Goal: Task Accomplishment & Management: Complete application form

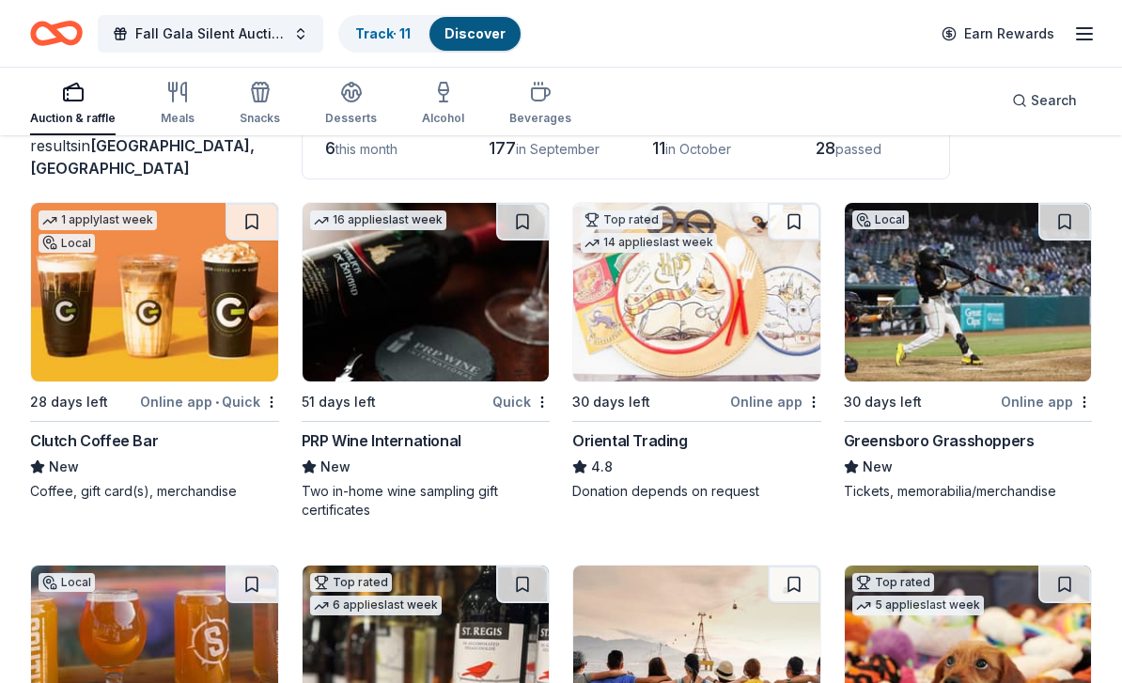
scroll to position [204, 0]
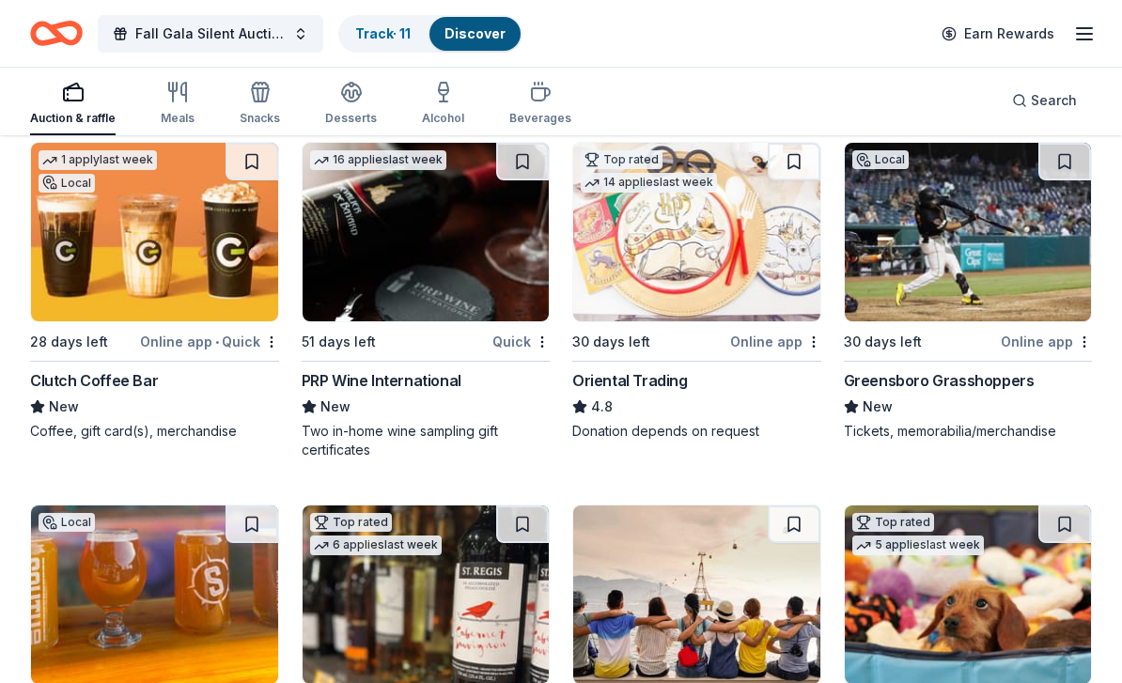
click at [122, 376] on div "Clutch Coffee Bar" at bounding box center [94, 380] width 128 height 23
click at [193, 233] on img at bounding box center [154, 232] width 247 height 178
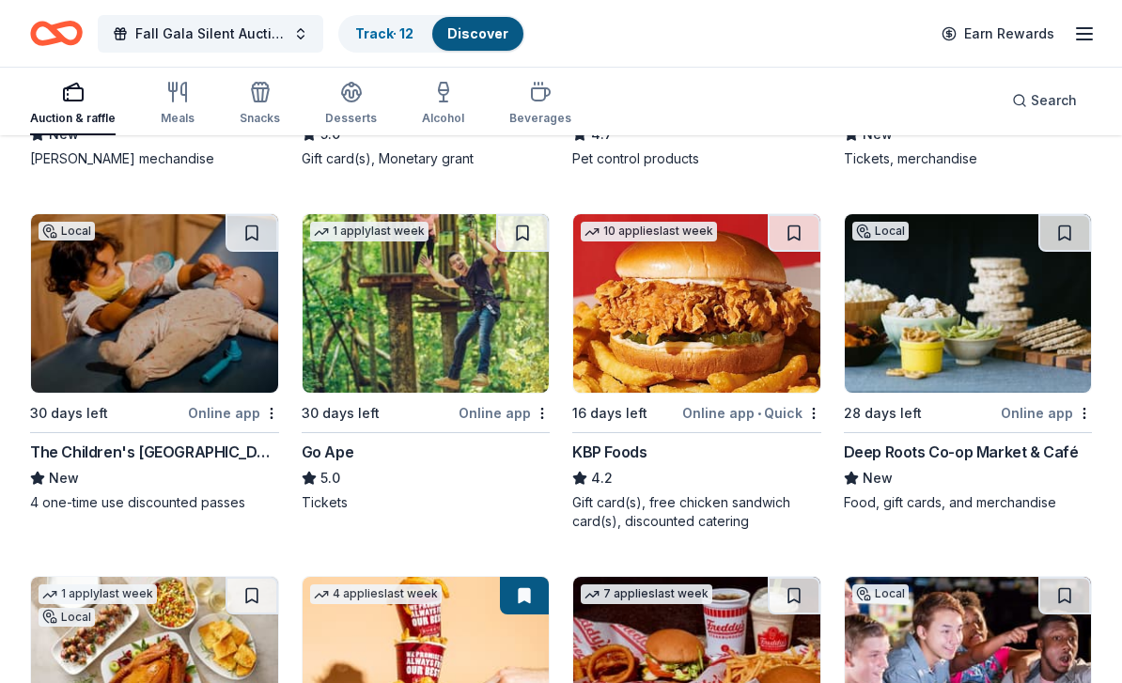
scroll to position [1202, 0]
click at [991, 457] on div "Deep Roots Co-op Market & Café" at bounding box center [961, 452] width 235 height 23
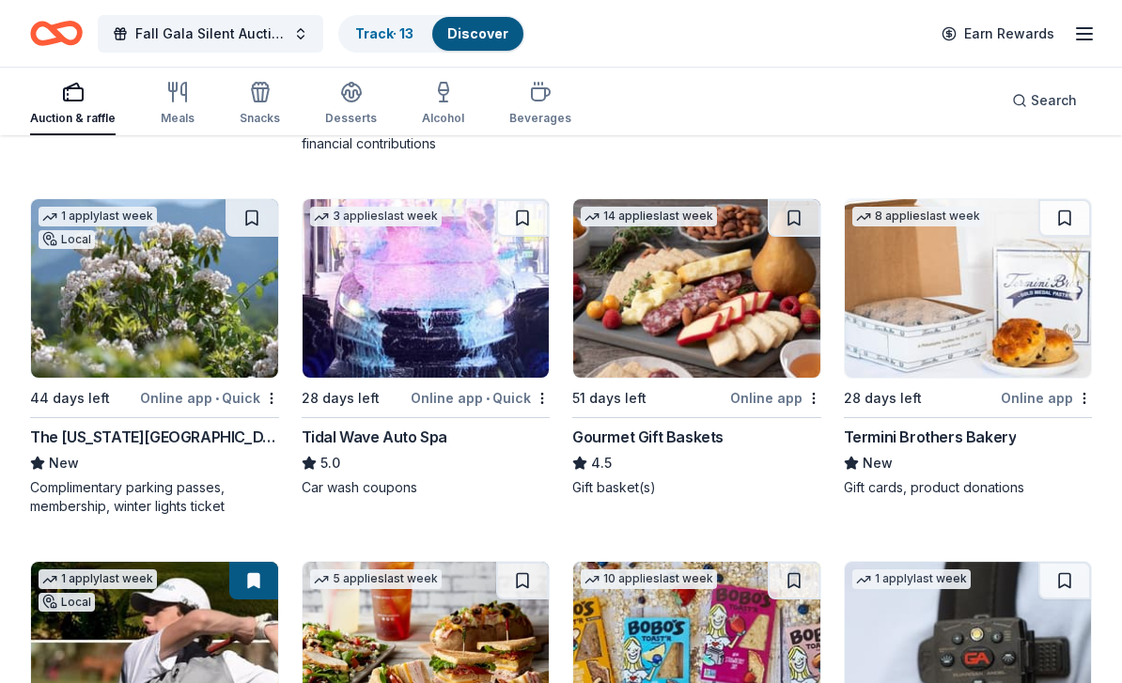
scroll to position [1942, 0]
click at [990, 432] on div "Termini Brothers Bakery" at bounding box center [930, 437] width 173 height 23
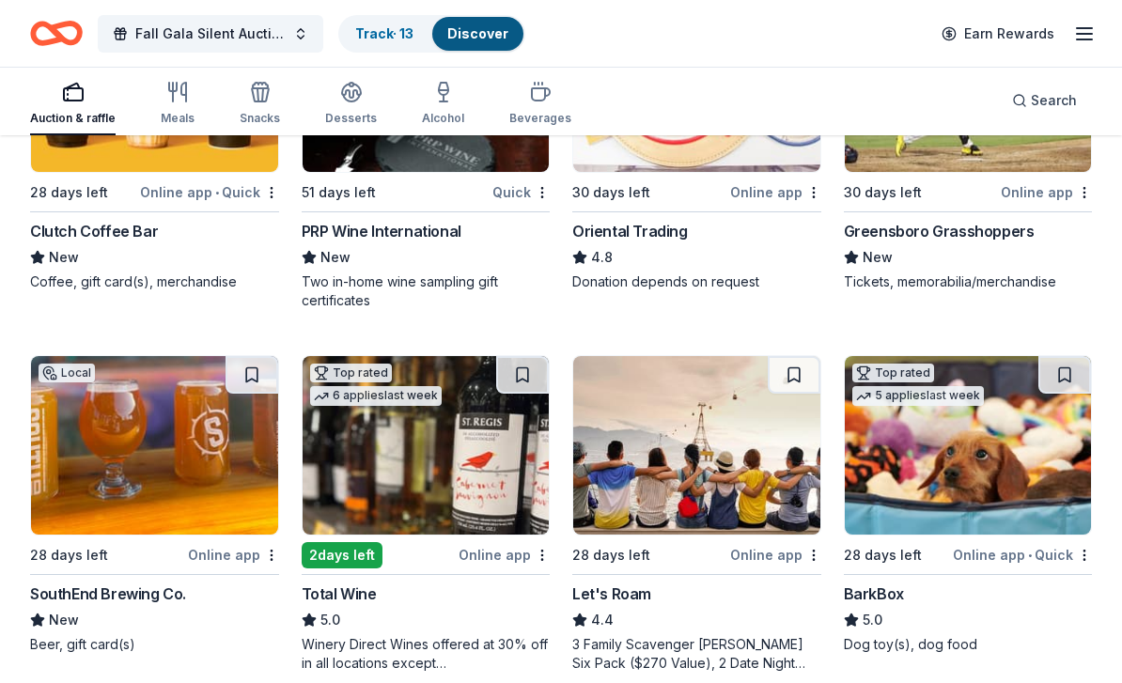
scroll to position [397, 0]
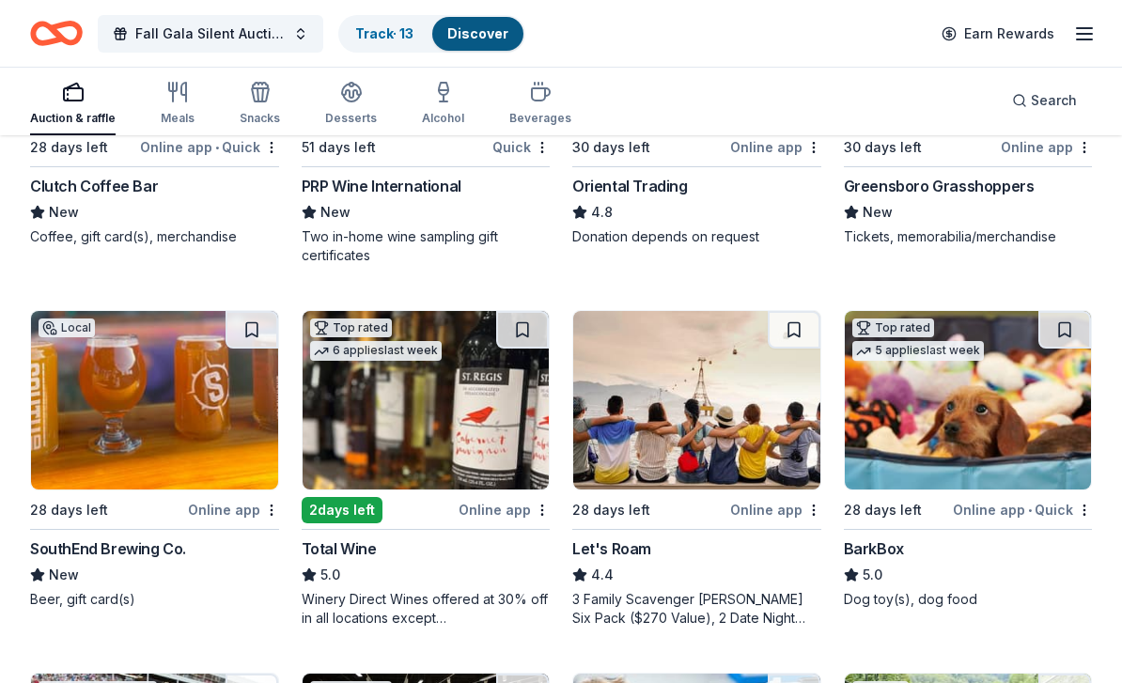
click at [170, 551] on div "SouthEnd Brewing Co." at bounding box center [108, 549] width 156 height 23
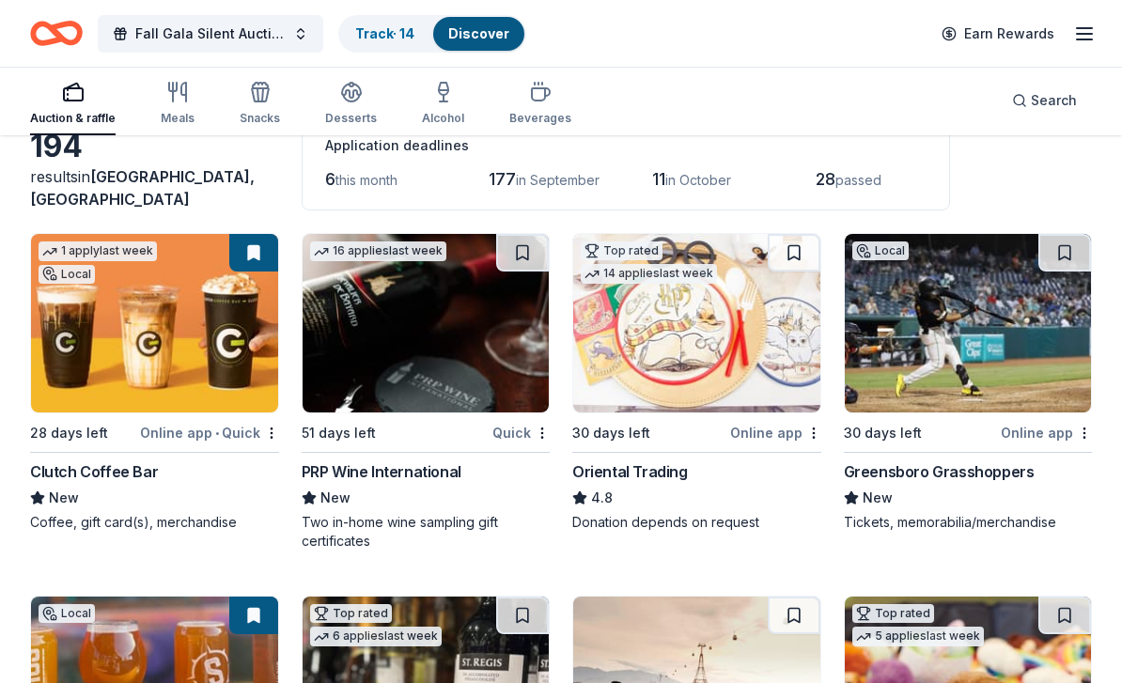
scroll to position [0, 0]
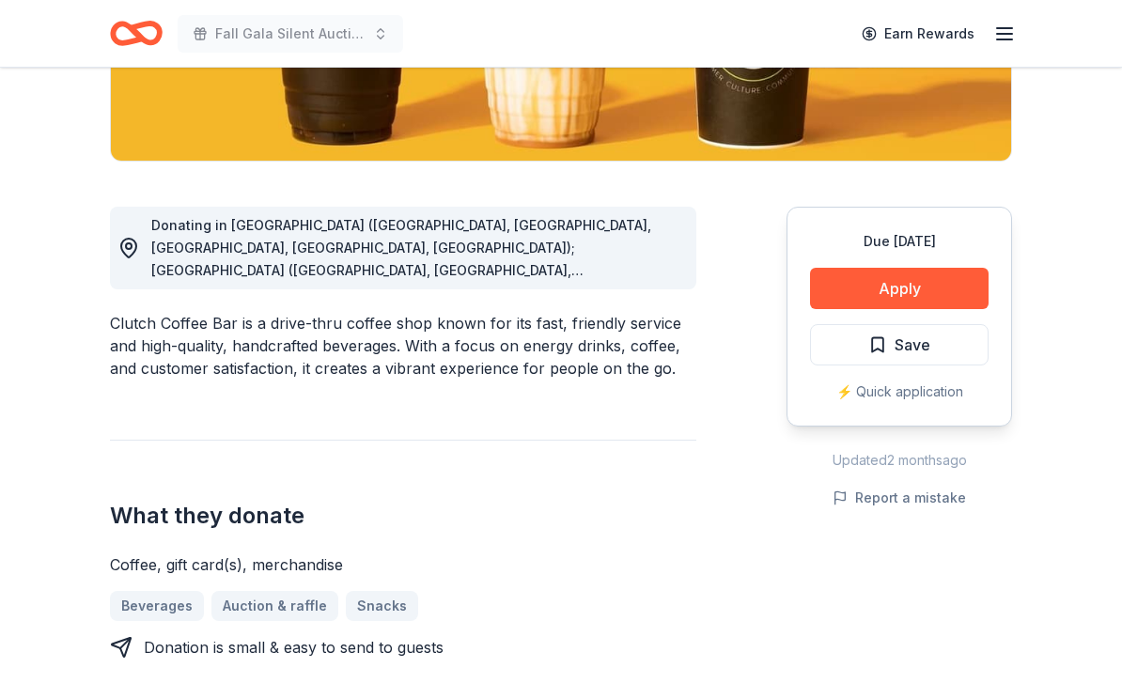
scroll to position [390, 0]
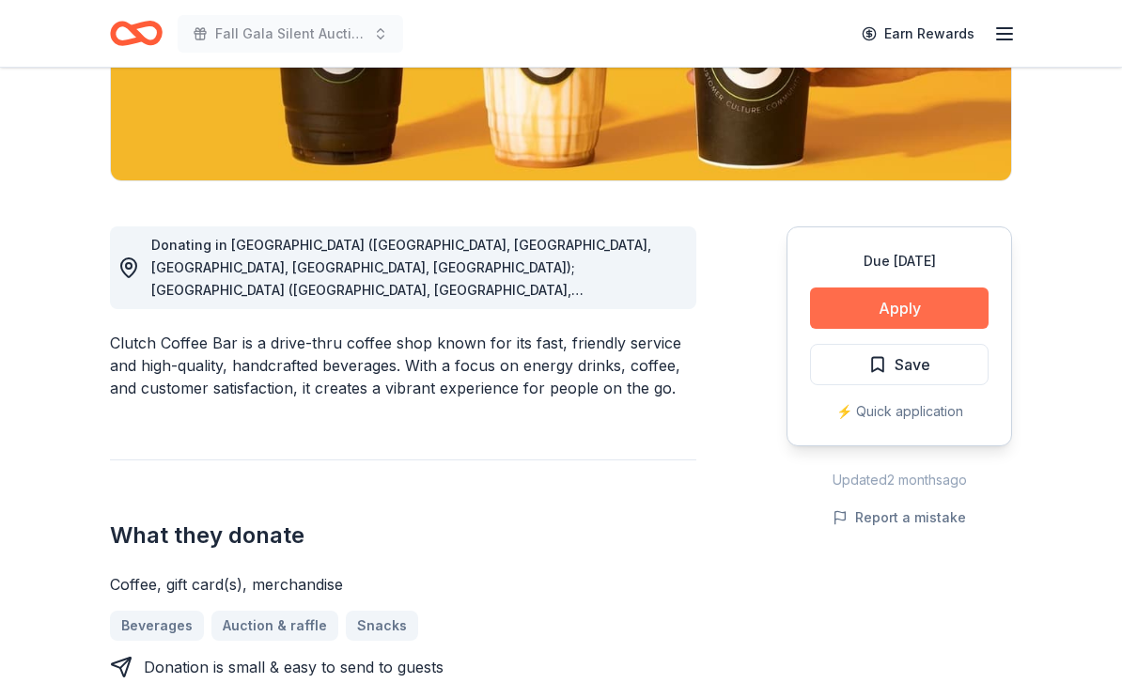
click at [937, 303] on button "Apply" at bounding box center [899, 307] width 178 height 41
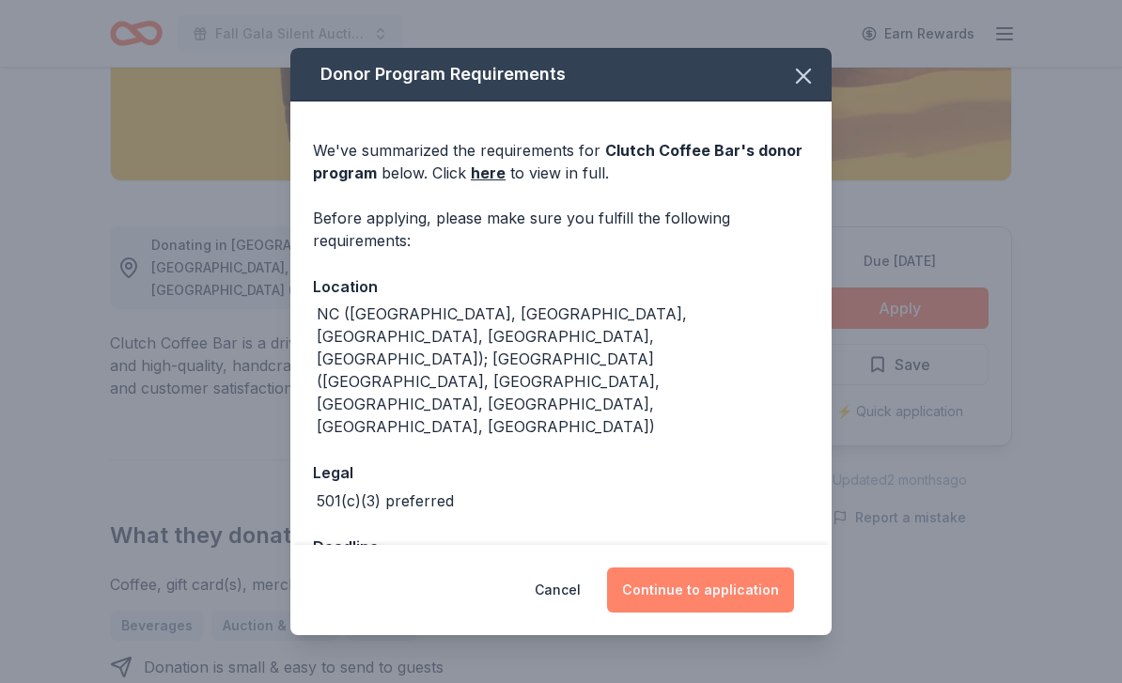
click at [733, 613] on button "Continue to application" at bounding box center [700, 589] width 187 height 45
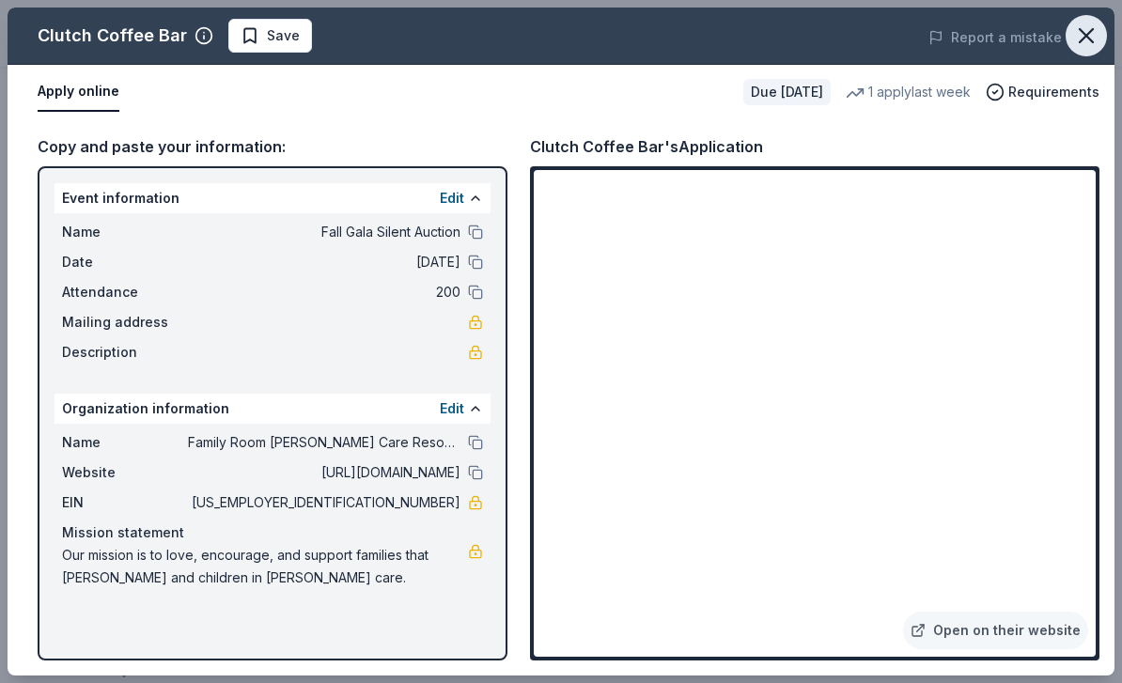
click at [1089, 38] on icon "button" at bounding box center [1085, 35] width 13 height 13
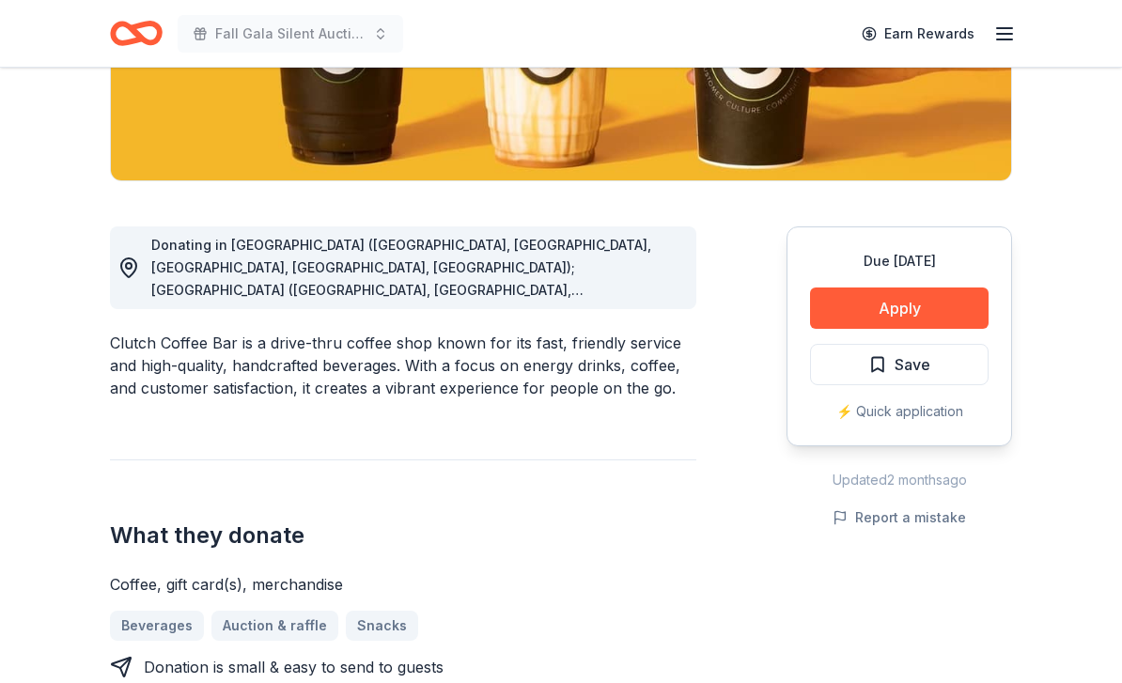
scroll to position [450, 0]
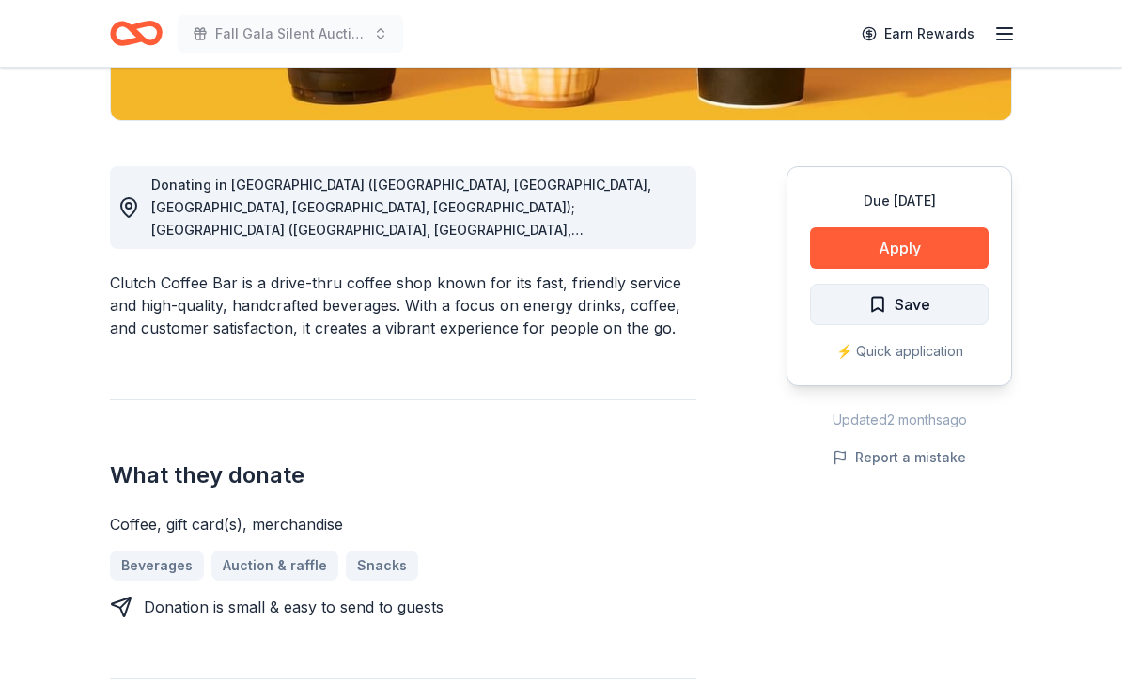
click at [920, 308] on span "Save" at bounding box center [912, 304] width 36 height 24
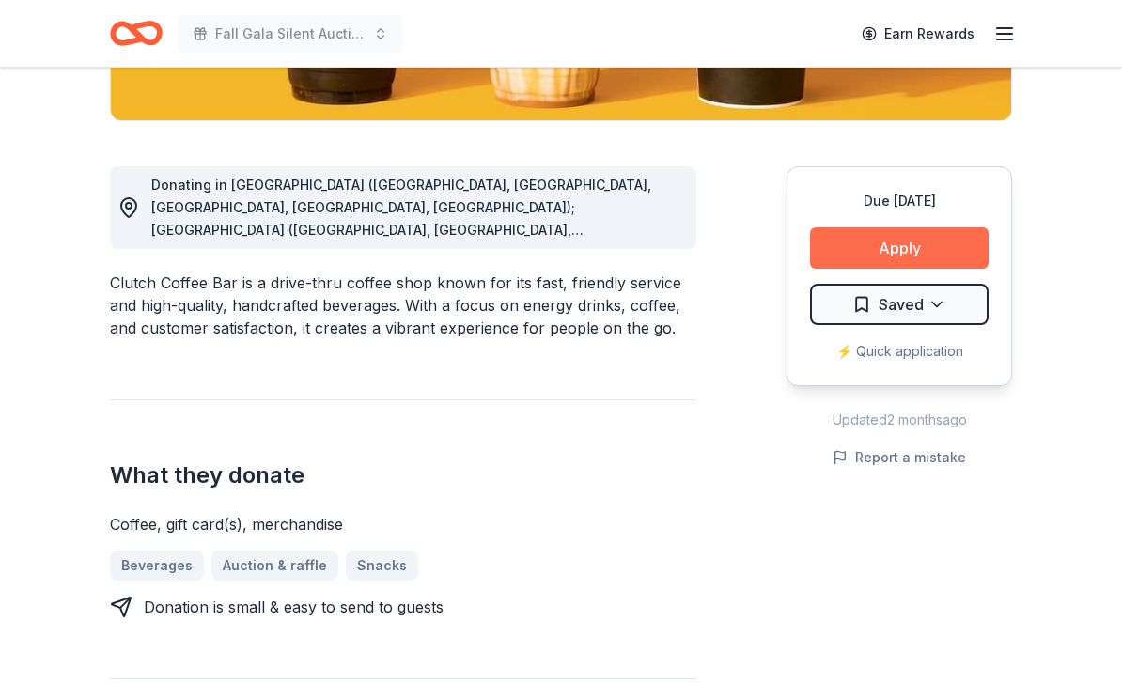
click at [944, 249] on button "Apply" at bounding box center [899, 247] width 178 height 41
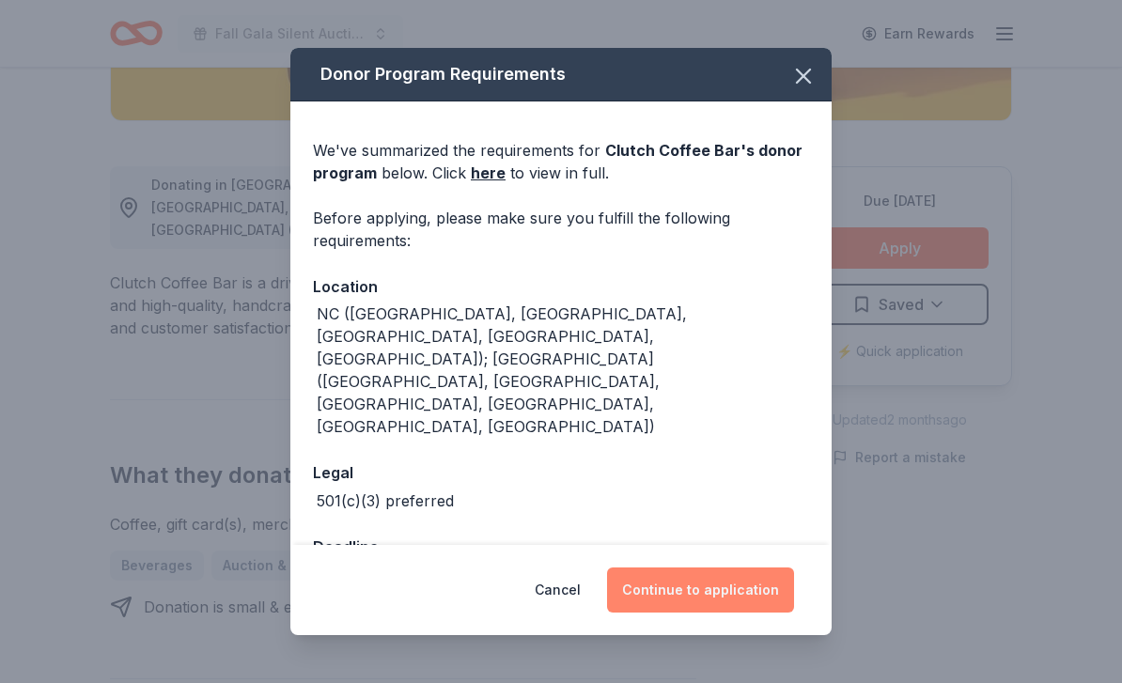
click at [738, 593] on button "Continue to application" at bounding box center [700, 589] width 187 height 45
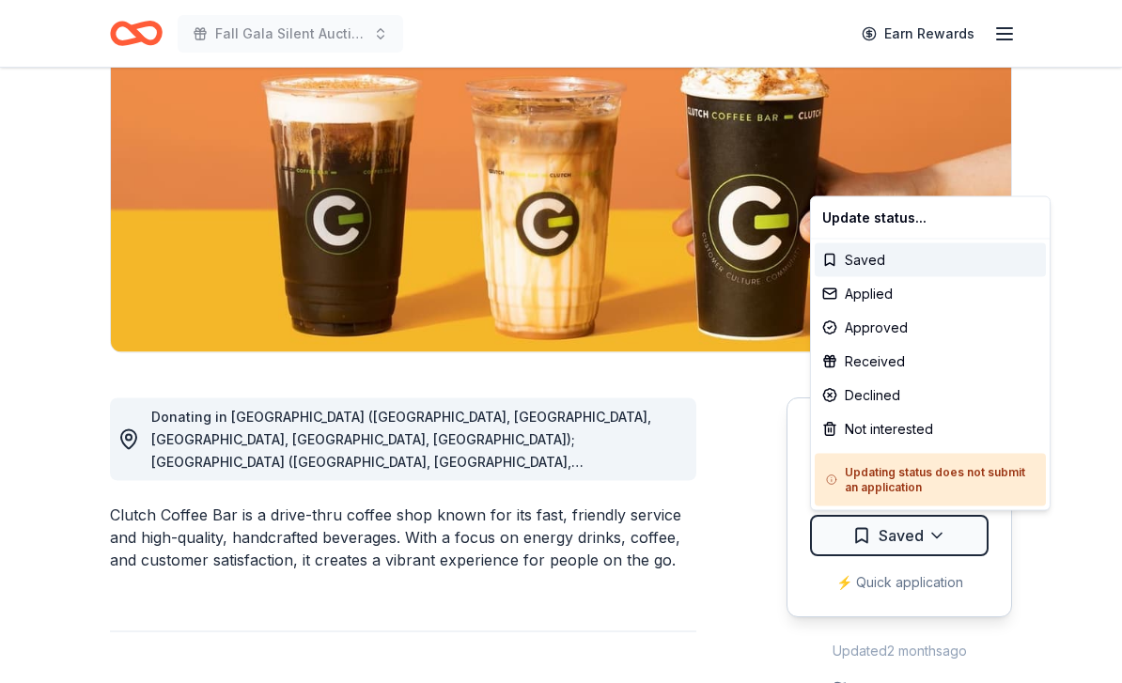
scroll to position [219, 0]
click at [879, 287] on div "Applied" at bounding box center [930, 294] width 231 height 34
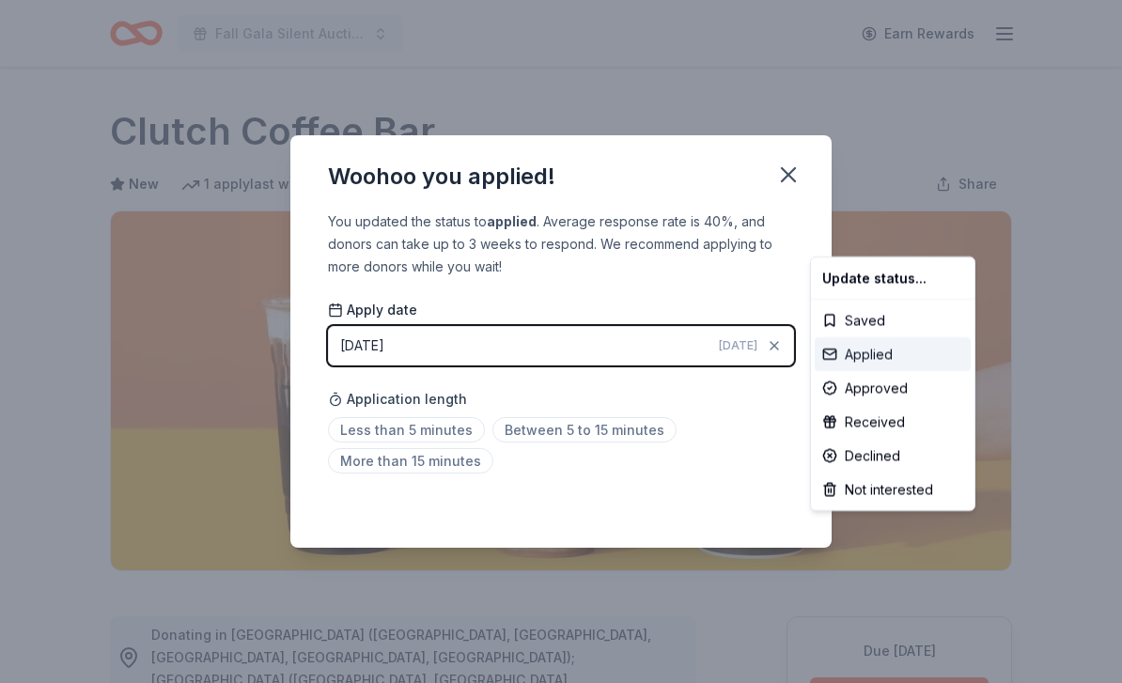
scroll to position [0, 0]
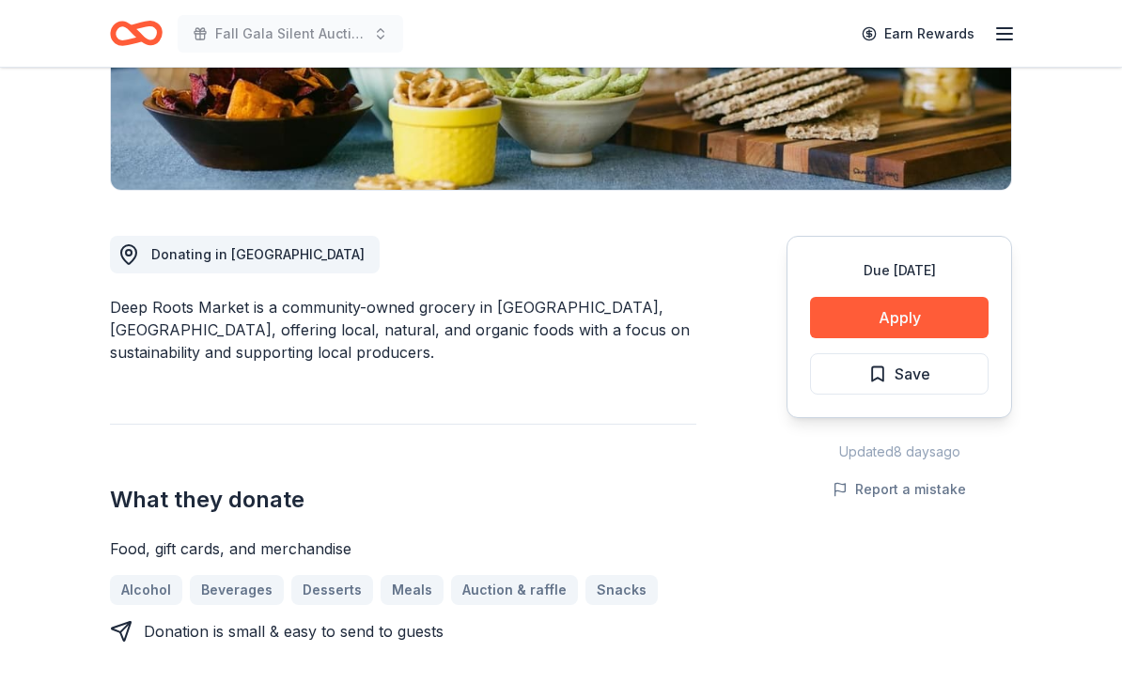
scroll to position [381, 0]
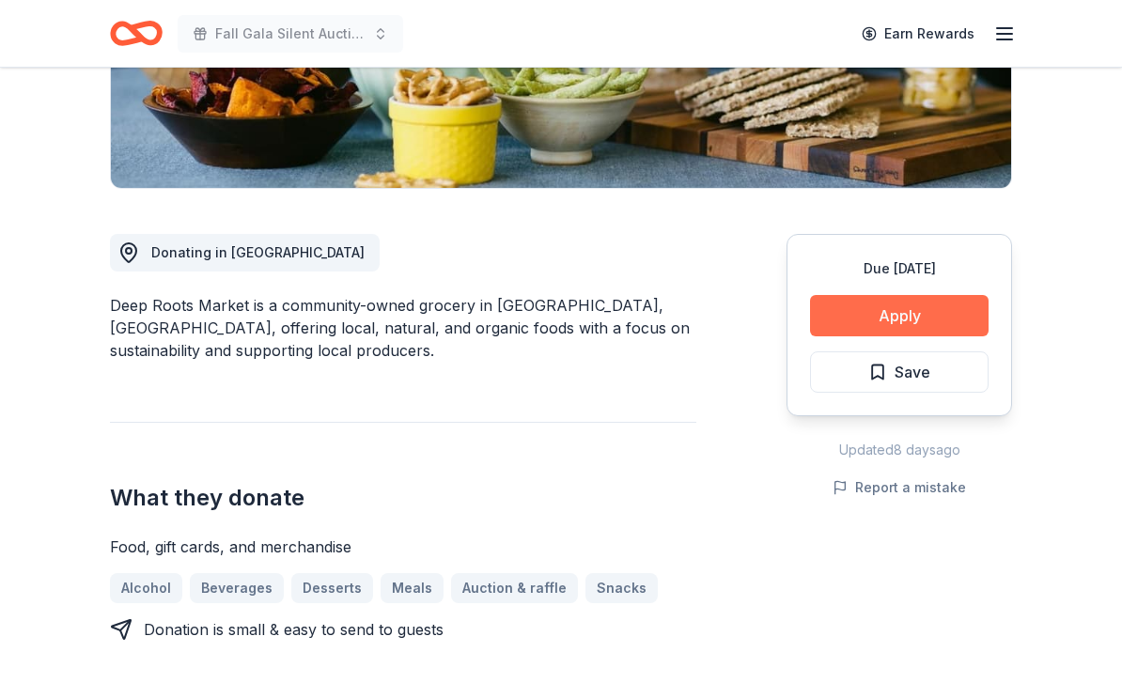
click at [936, 305] on button "Apply" at bounding box center [899, 316] width 178 height 41
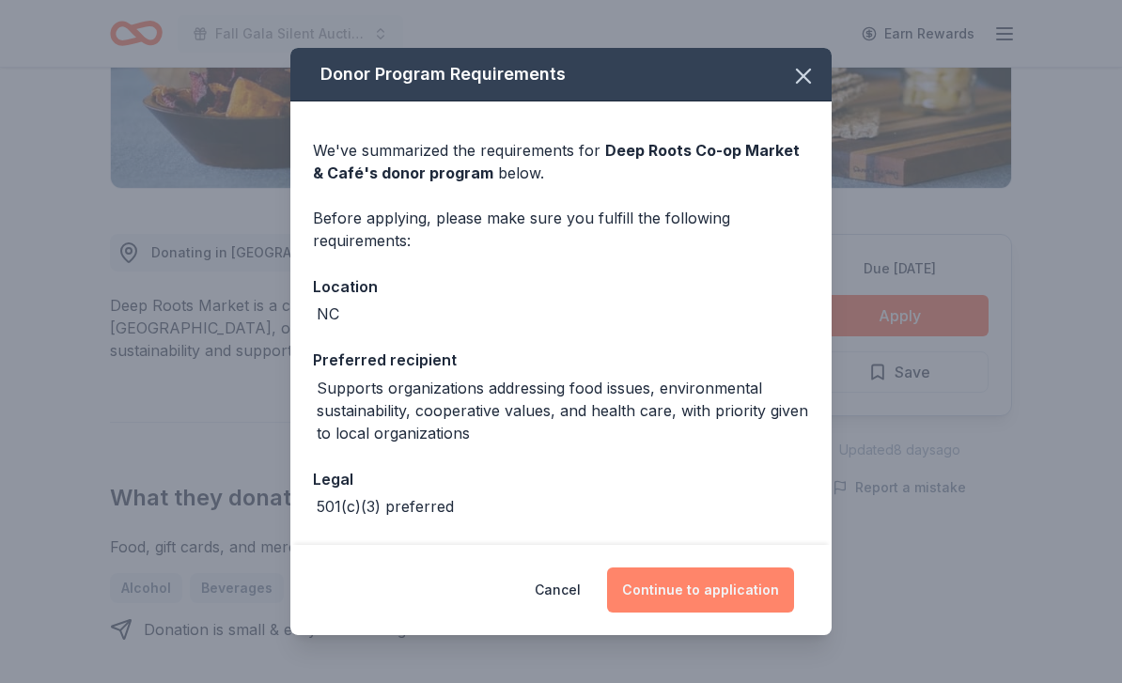
click at [737, 613] on button "Continue to application" at bounding box center [700, 589] width 187 height 45
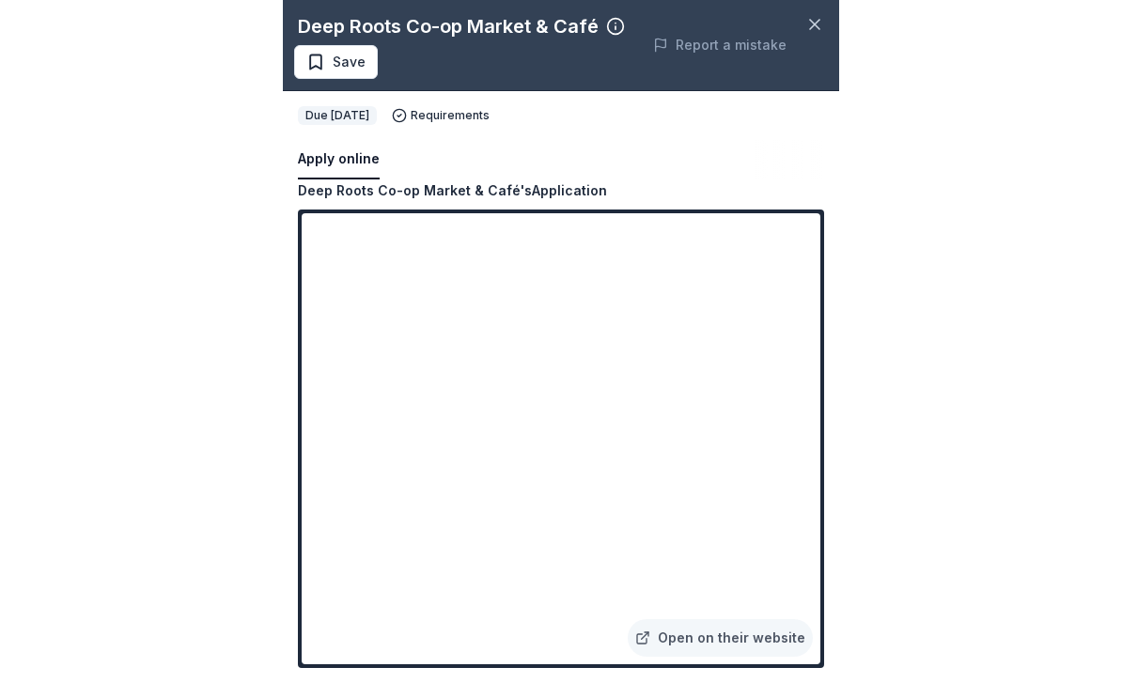
scroll to position [442, 0]
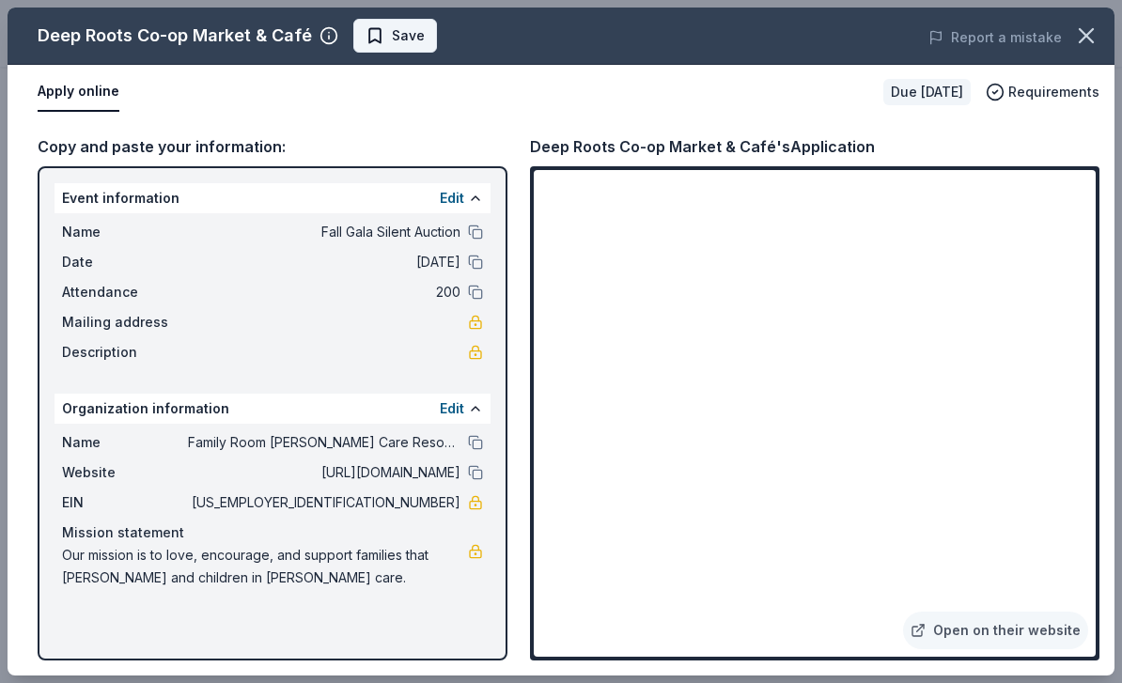
click at [412, 39] on span "Save" at bounding box center [408, 35] width 33 height 23
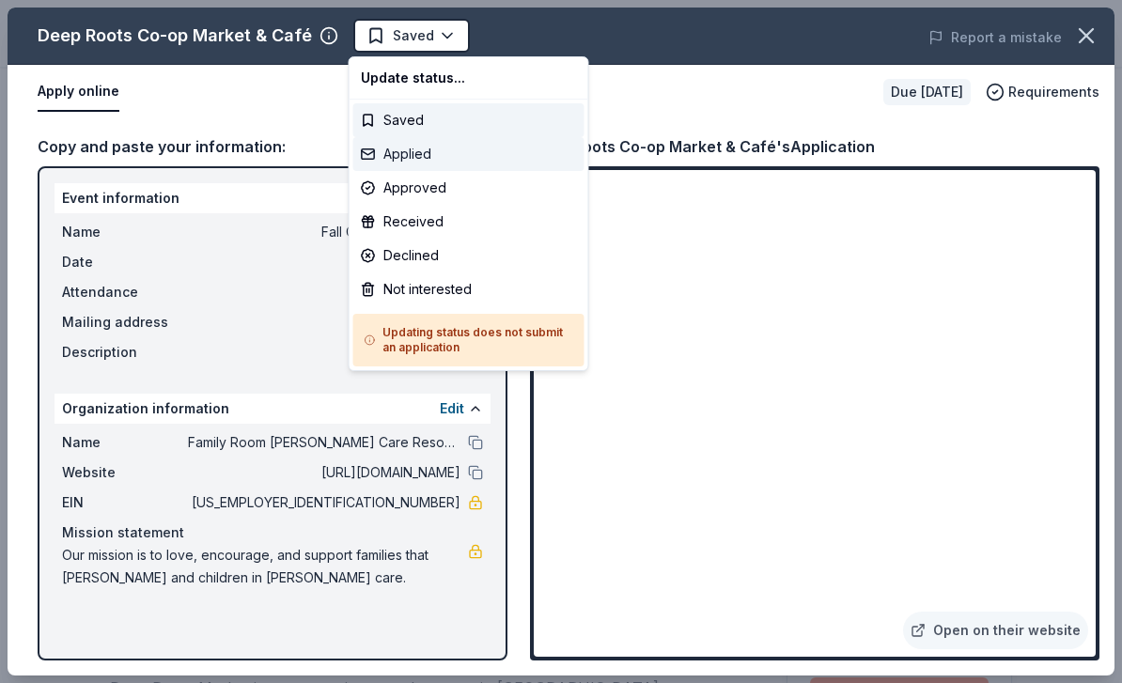
click at [417, 151] on div "Applied" at bounding box center [468, 154] width 231 height 34
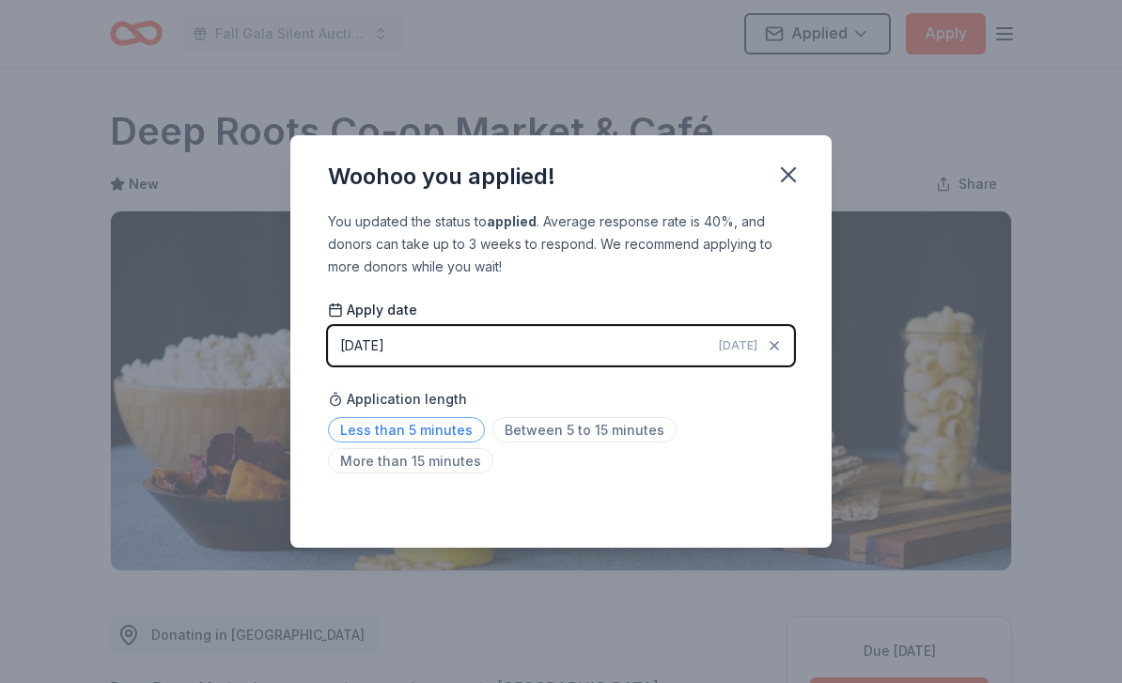
click at [449, 434] on span "Less than 5 minutes" at bounding box center [406, 429] width 157 height 25
click at [786, 169] on icon "button" at bounding box center [788, 175] width 26 height 26
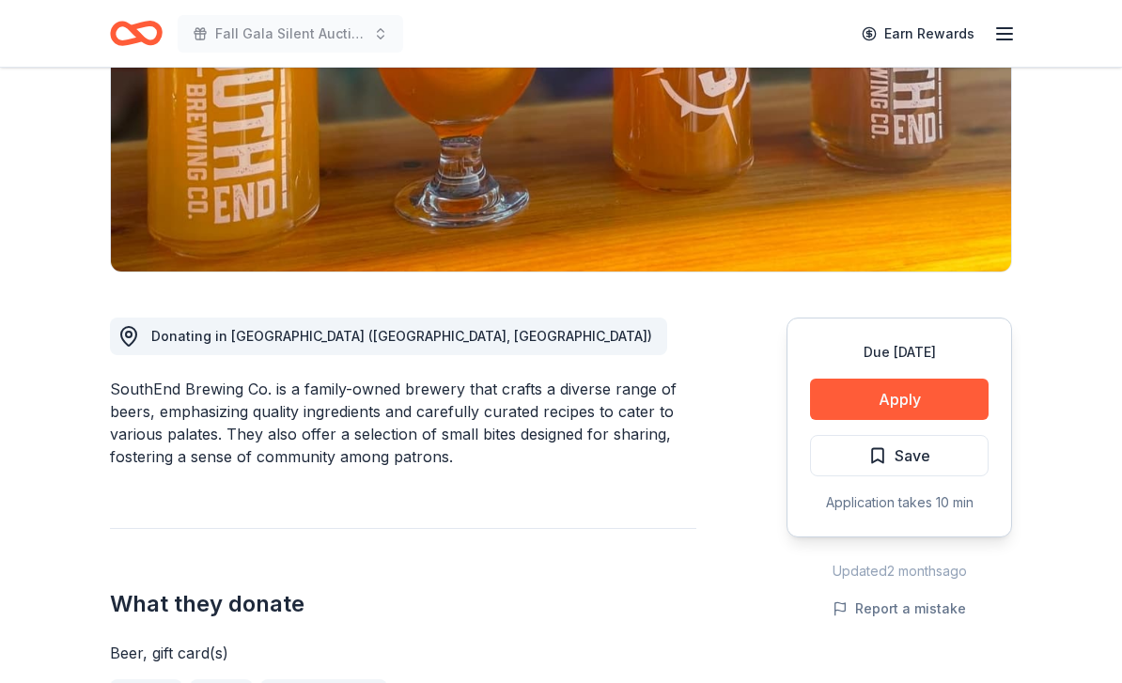
scroll to position [298, 0]
click at [949, 400] on button "Apply" at bounding box center [899, 400] width 178 height 41
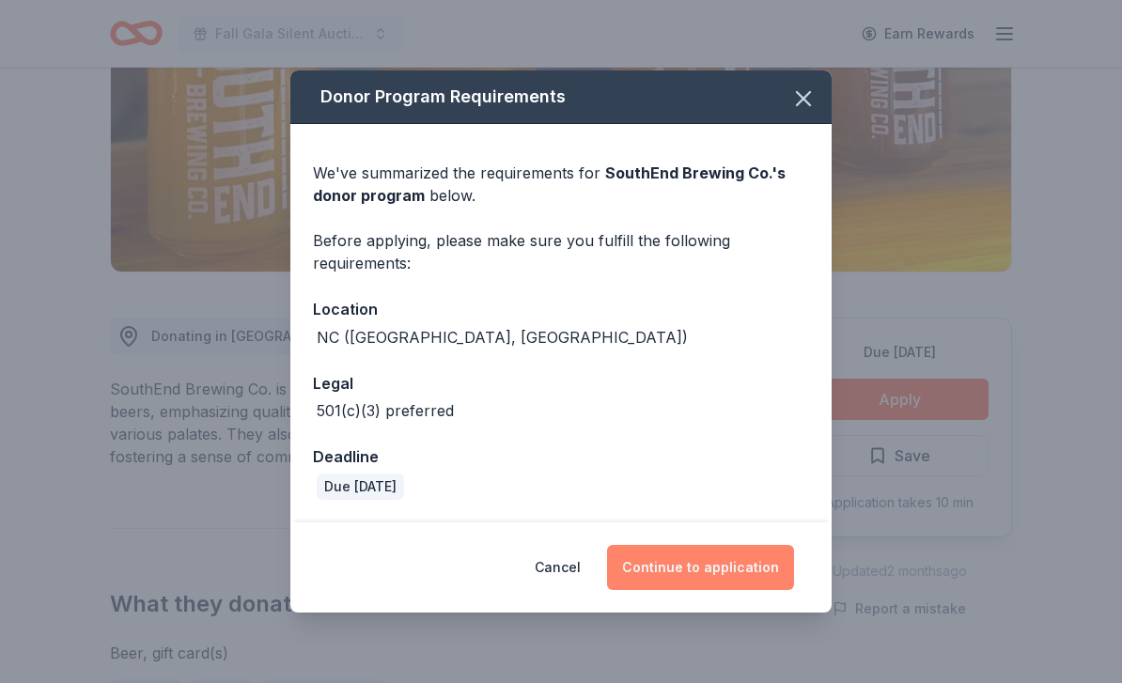
click at [736, 590] on button "Continue to application" at bounding box center [700, 567] width 187 height 45
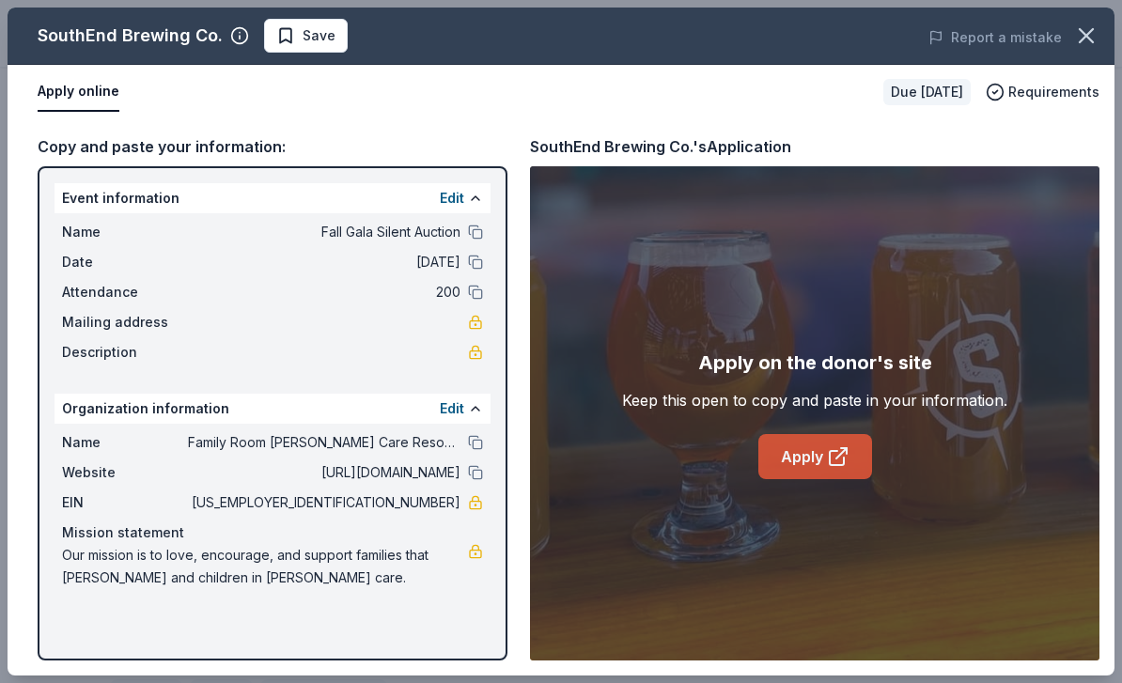
click at [837, 465] on icon at bounding box center [837, 458] width 14 height 14
click at [324, 36] on span "Save" at bounding box center [319, 35] width 33 height 23
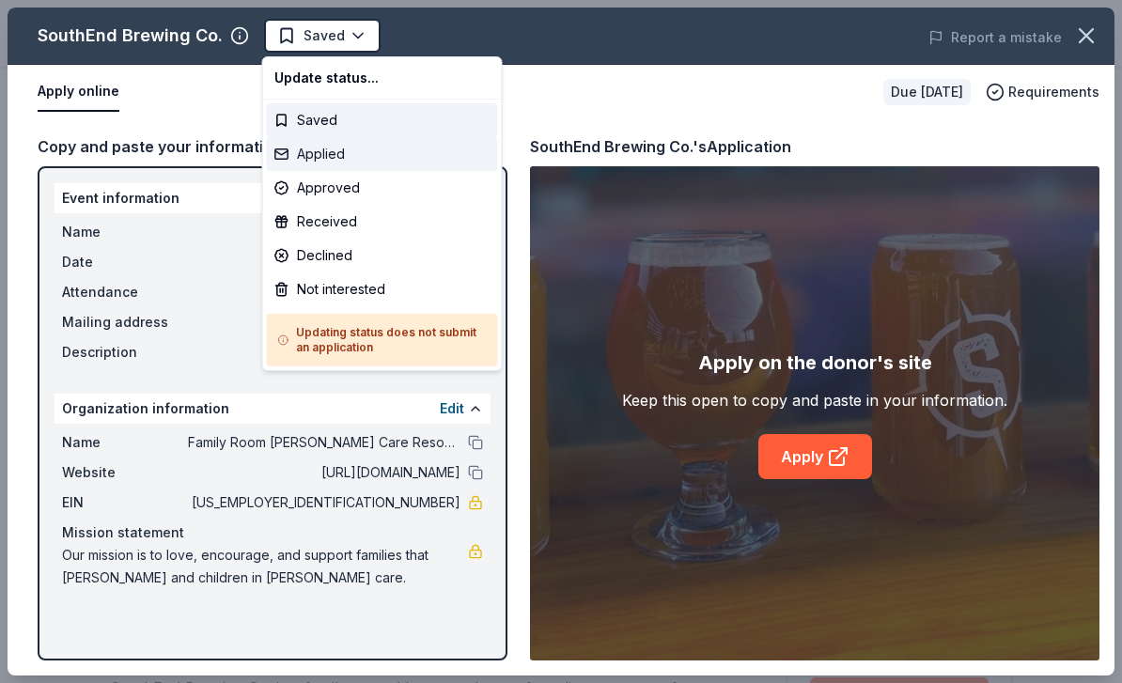
click at [344, 148] on div "Applied" at bounding box center [382, 154] width 231 height 34
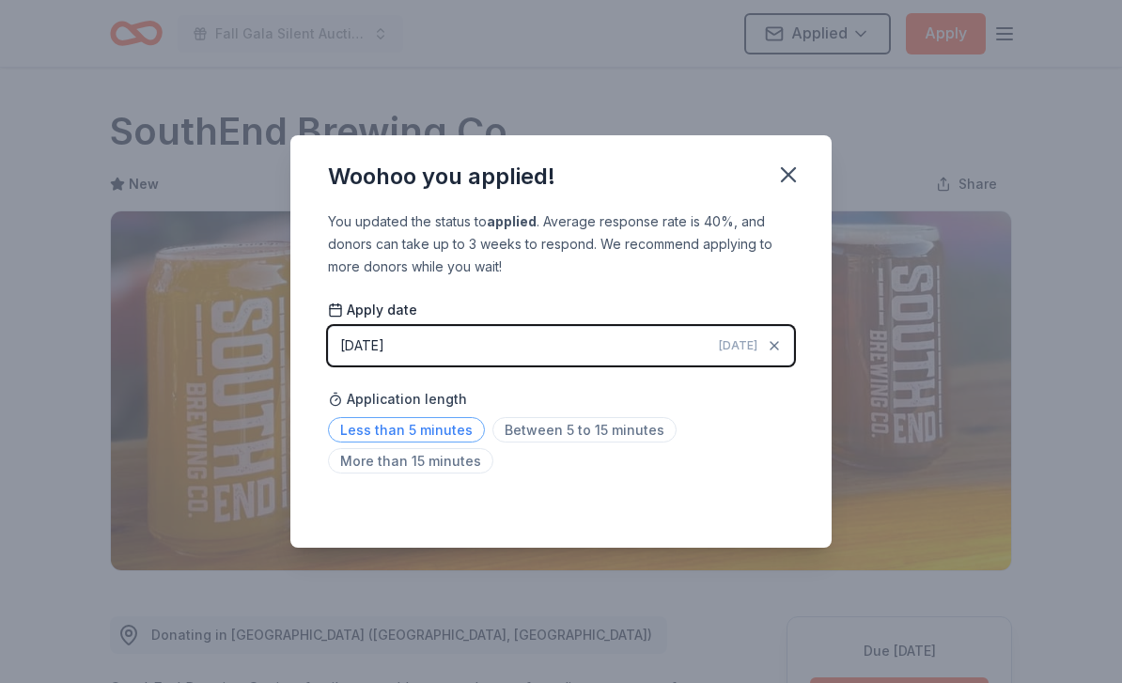
click at [437, 431] on span "Less than 5 minutes" at bounding box center [406, 429] width 157 height 25
click at [794, 172] on icon "button" at bounding box center [788, 175] width 26 height 26
